Goal: Task Accomplishment & Management: Use online tool/utility

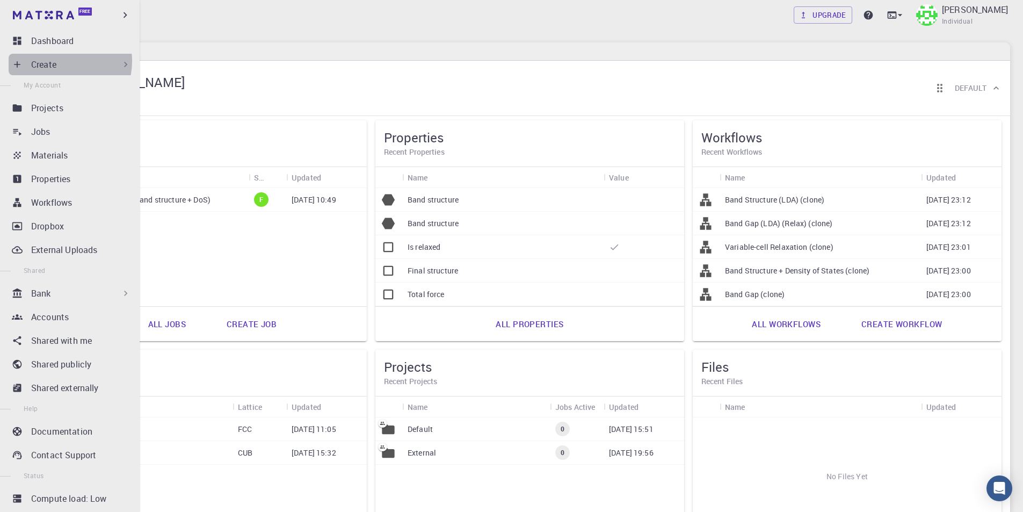
click at [59, 61] on div "Create" at bounding box center [81, 64] width 100 height 13
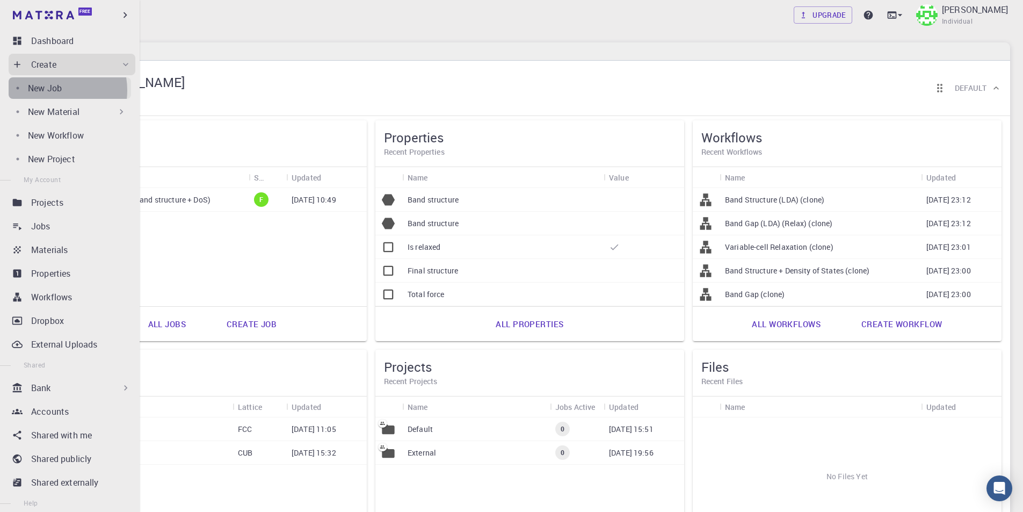
click at [50, 90] on p "New Job" at bounding box center [45, 88] width 34 height 13
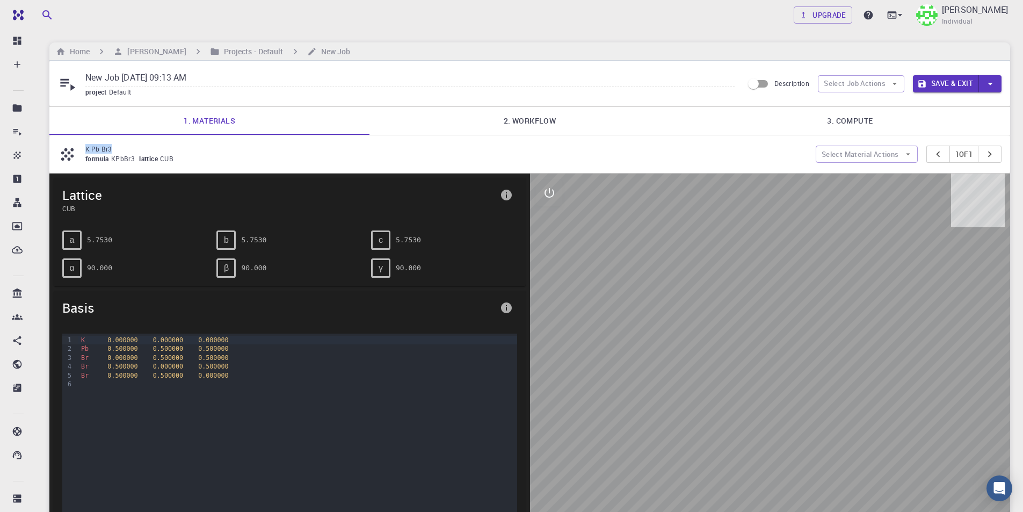
drag, startPoint x: 86, startPoint y: 145, endPoint x: 110, endPoint y: 151, distance: 25.0
click at [114, 151] on p "K Pb Br3" at bounding box center [446, 149] width 722 height 10
copy p "K Pb Br3"
drag, startPoint x: 222, startPoint y: 78, endPoint x: 63, endPoint y: 74, distance: 159.0
click at [63, 74] on div "New Job Aug 15, 2025, 09:13 AM project Default" at bounding box center [400, 83] width 685 height 28
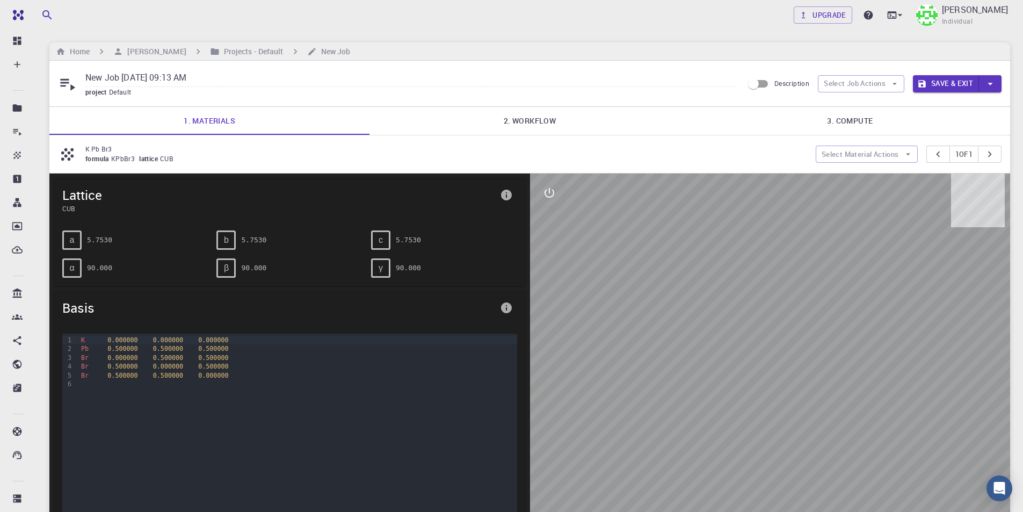
paste input "K Pb Br3"
type input "K Pb Br3"
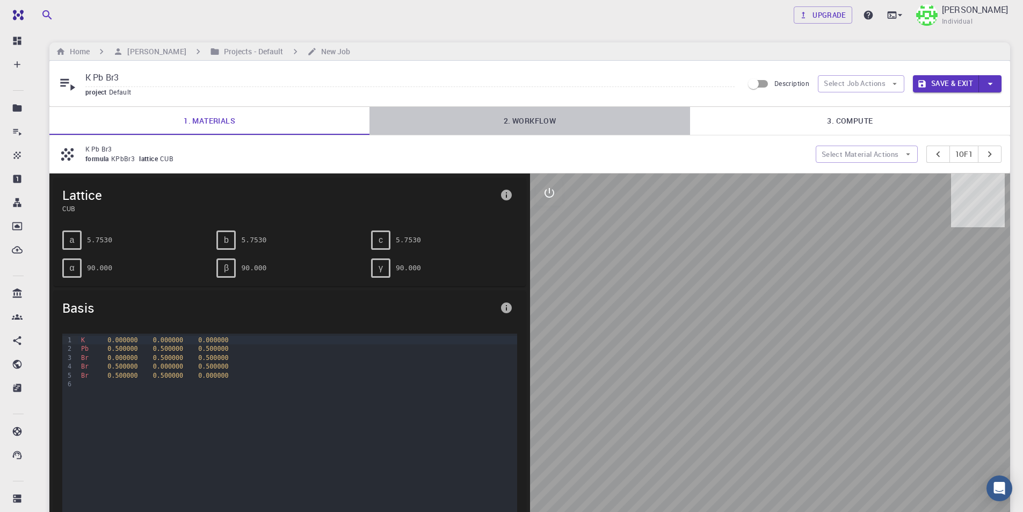
click at [545, 120] on link "2. Workflow" at bounding box center [529, 121] width 320 height 28
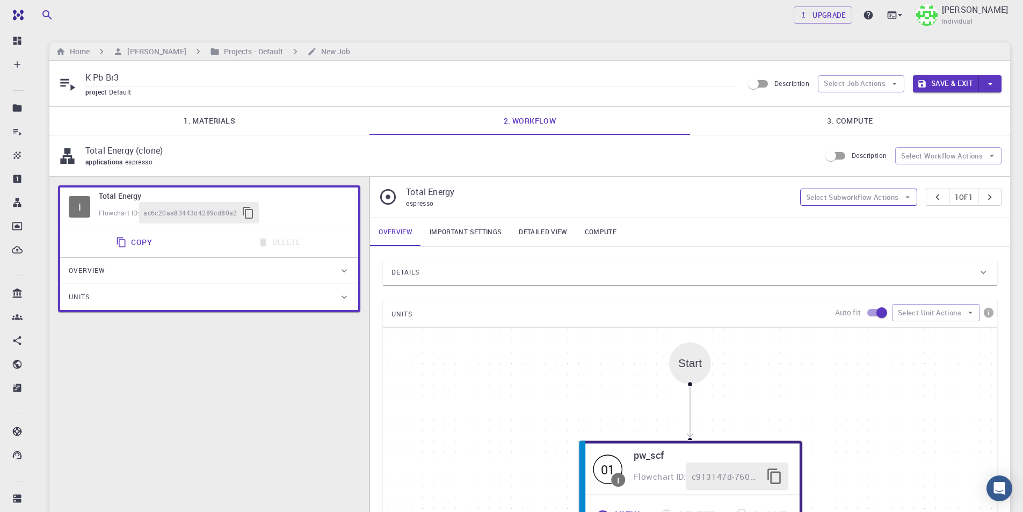
click at [886, 199] on button "Select Subworkflow Actions" at bounding box center [859, 196] width 118 height 17
click at [862, 91] on button "Select Job Actions" at bounding box center [861, 83] width 86 height 17
click at [885, 137] on span "Select workflow" at bounding box center [870, 139] width 50 height 11
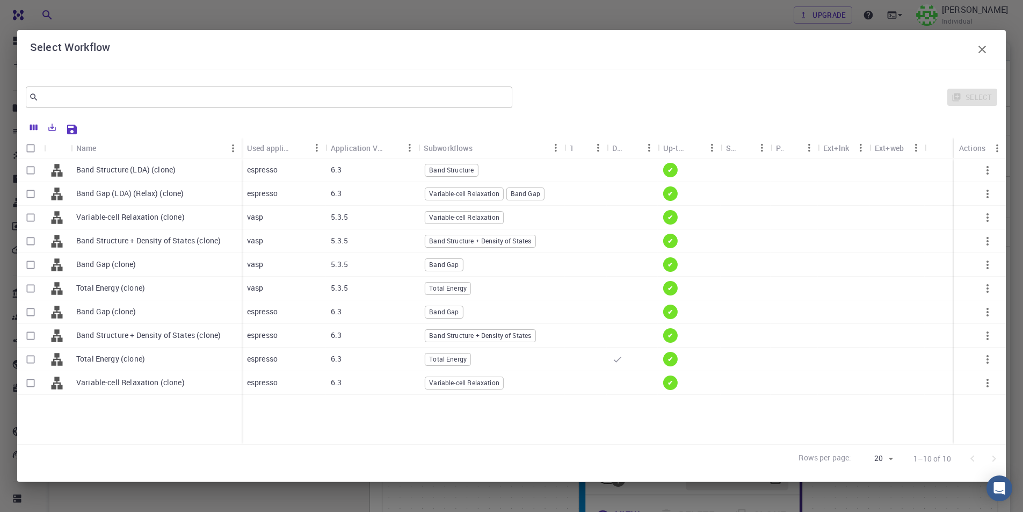
click at [29, 334] on input "Select row" at bounding box center [30, 335] width 20 height 20
checkbox input "true"
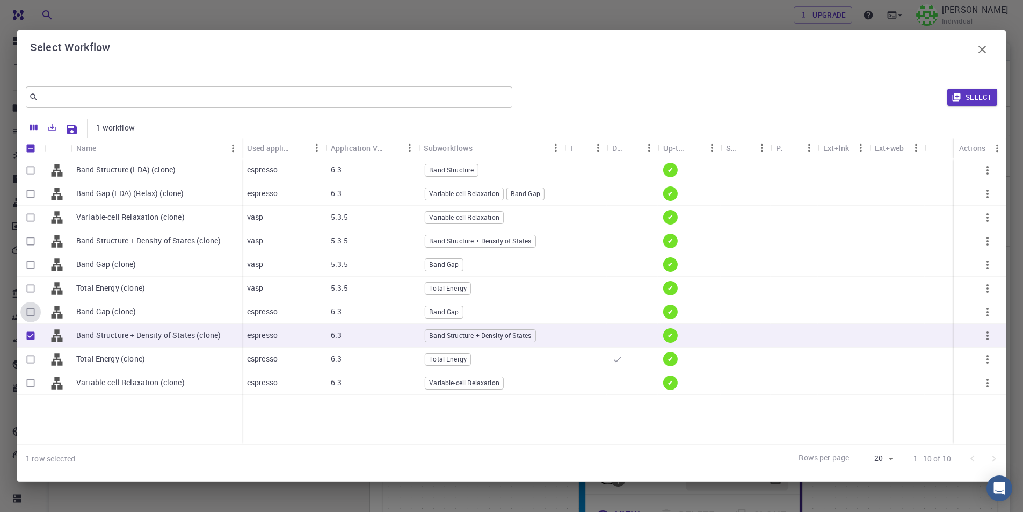
click at [31, 310] on input "Select row" at bounding box center [30, 312] width 20 height 20
checkbox input "true"
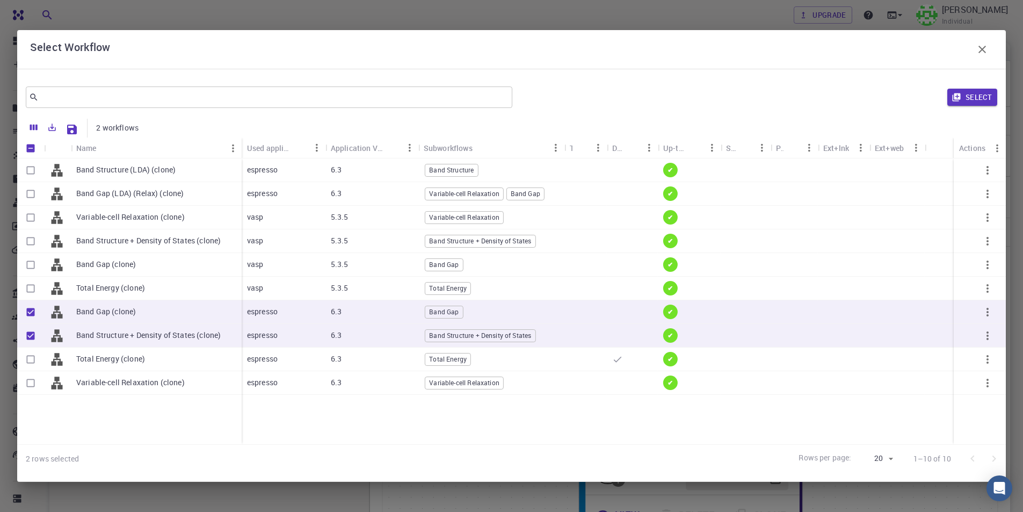
click at [31, 334] on input "Unselect row" at bounding box center [30, 335] width 20 height 20
checkbox input "false"
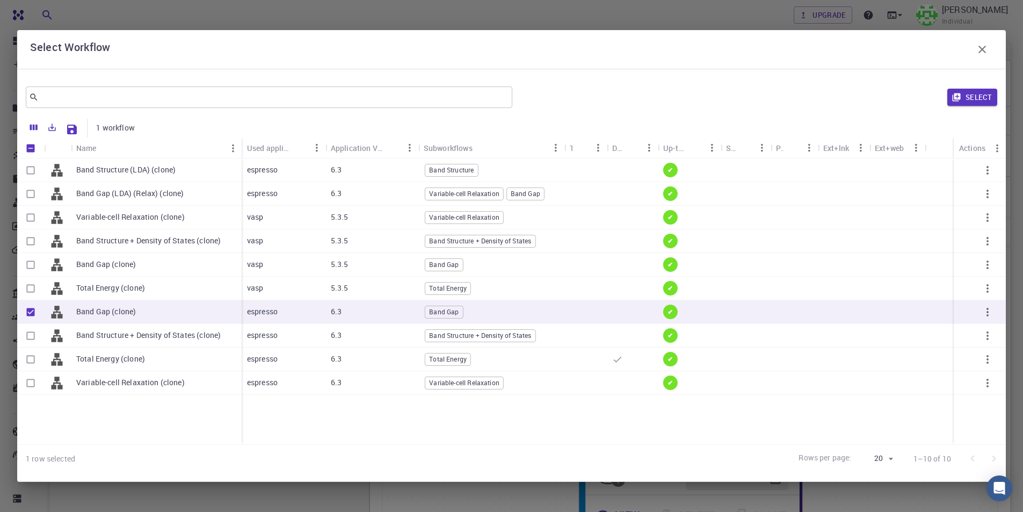
click at [32, 310] on input "Unselect row" at bounding box center [30, 312] width 20 height 20
checkbox input "false"
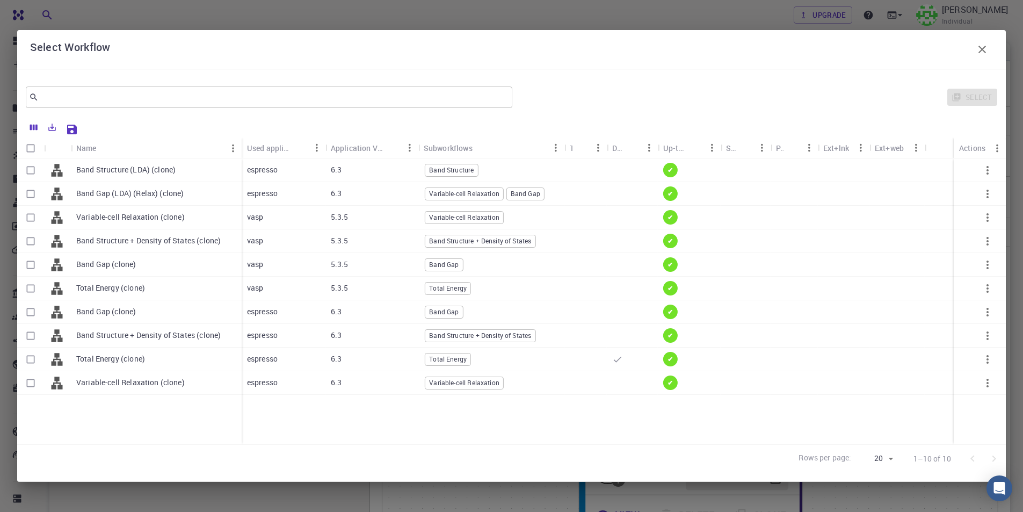
click at [978, 49] on icon "button" at bounding box center [982, 49] width 13 height 13
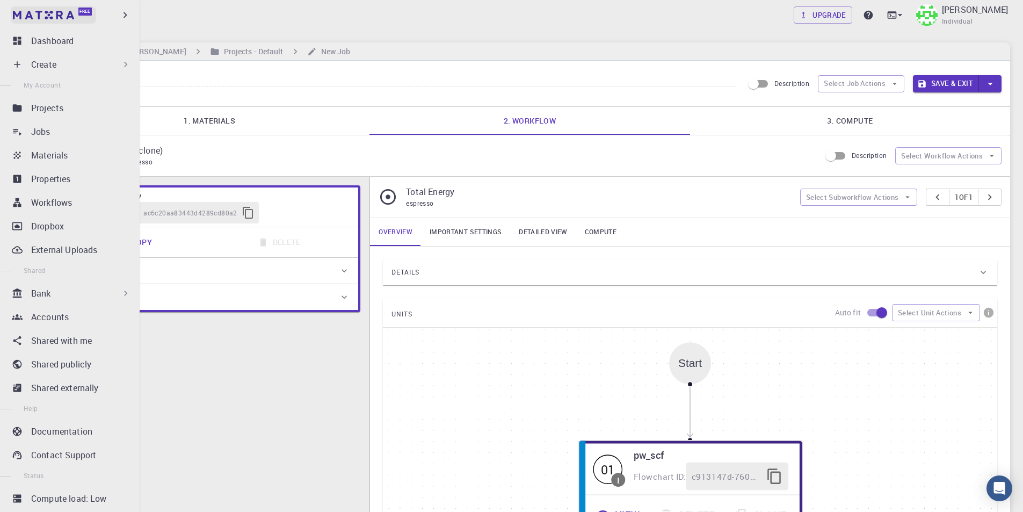
click at [59, 13] on img at bounding box center [43, 15] width 61 height 9
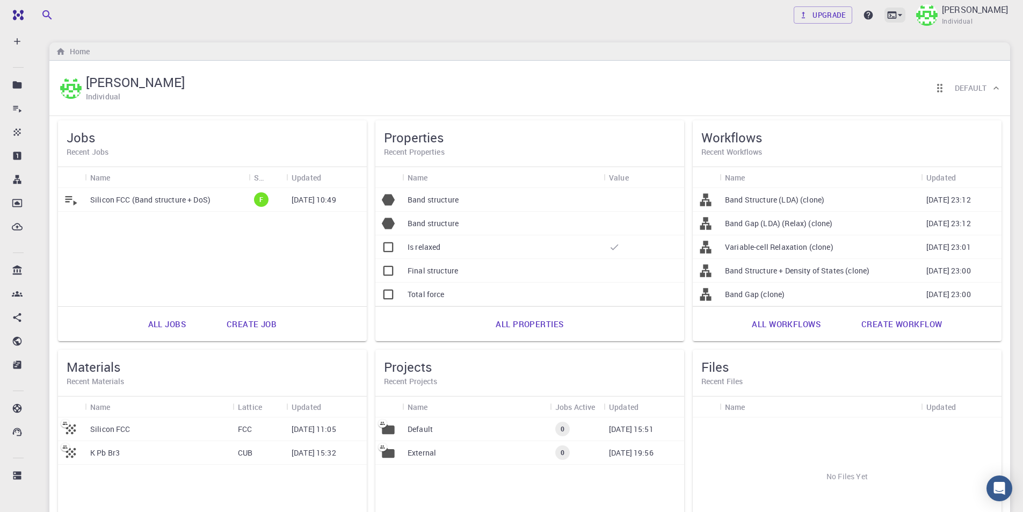
click at [897, 14] on icon at bounding box center [892, 15] width 11 height 11
click at [921, 16] on div at bounding box center [511, 256] width 1023 height 512
click at [967, 14] on p "Taha Yusuf" at bounding box center [975, 9] width 66 height 13
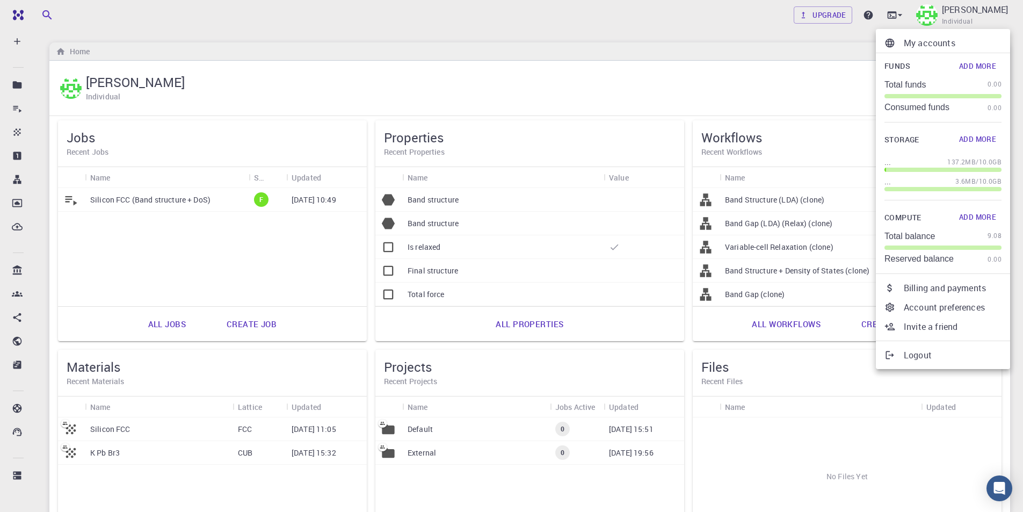
click at [539, 33] on div at bounding box center [511, 256] width 1023 height 512
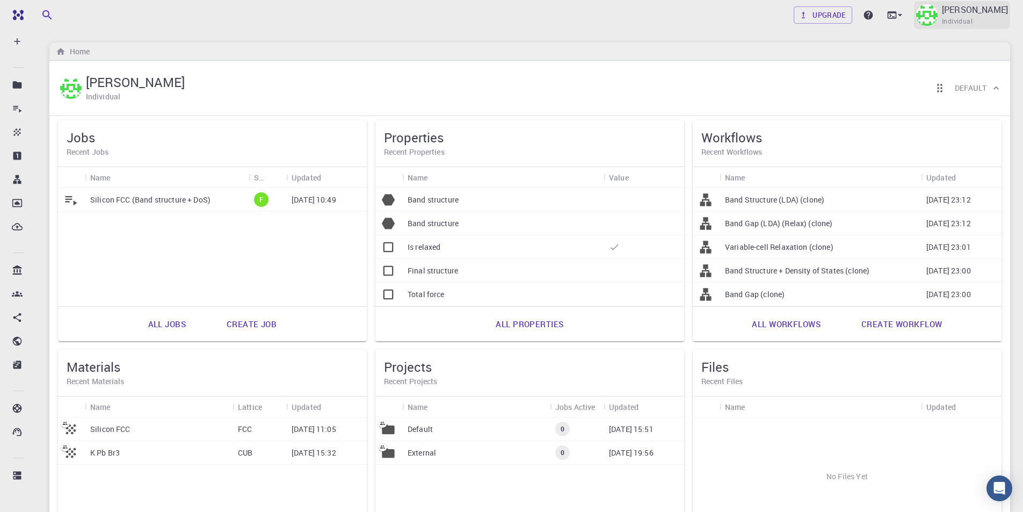
click at [973, 19] on span "Individual" at bounding box center [957, 21] width 31 height 11
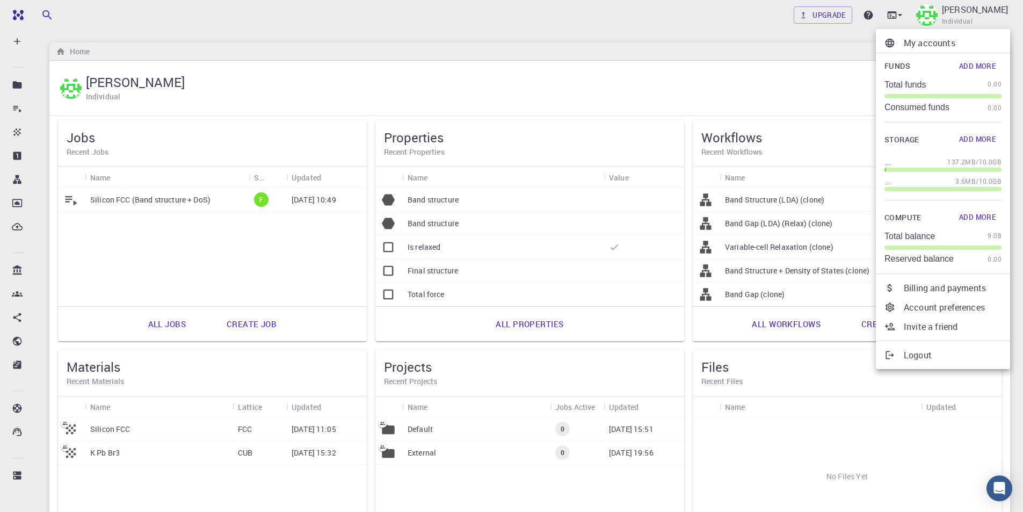
click at [913, 349] on p "Logout" at bounding box center [953, 355] width 98 height 13
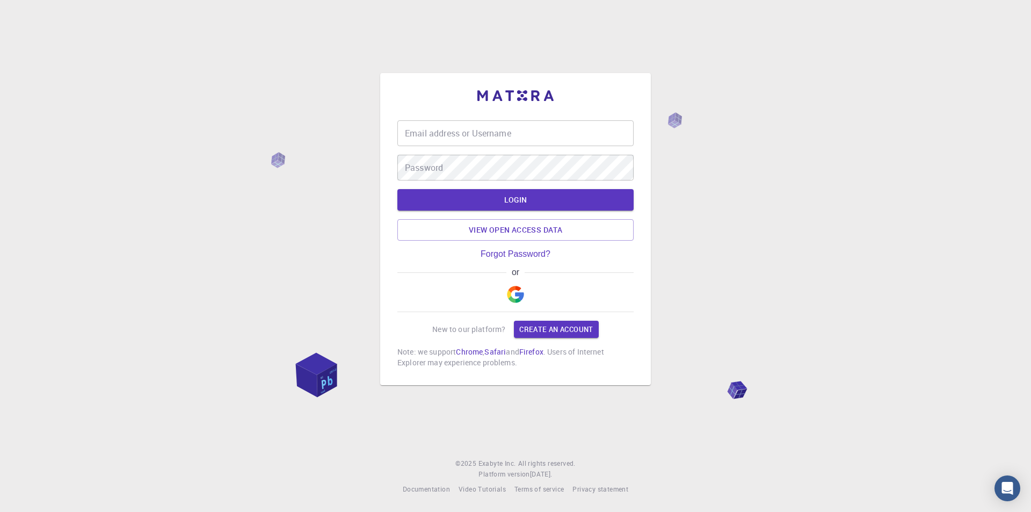
type input "tahayusuf401@gmail.com"
click at [439, 489] on span "Documentation" at bounding box center [426, 488] width 47 height 9
